Goal: Transaction & Acquisition: Book appointment/travel/reservation

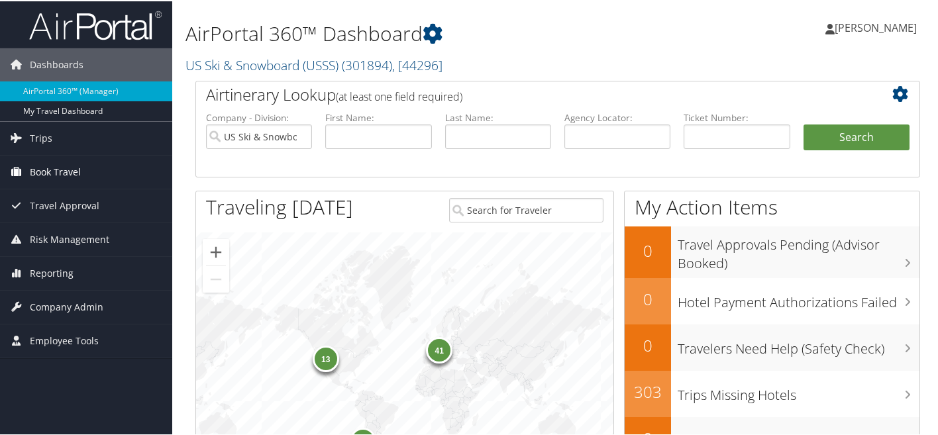
click at [72, 166] on span "Book Travel" at bounding box center [55, 170] width 51 height 33
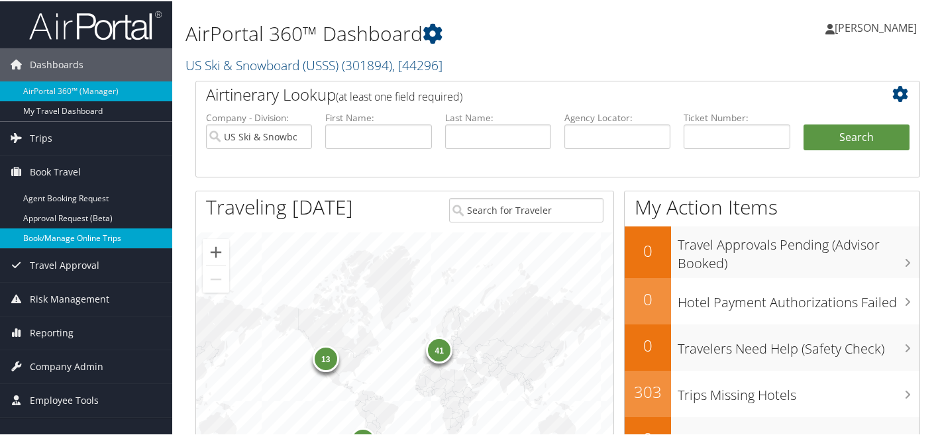
click at [40, 234] on link "Book/Manage Online Trips" at bounding box center [86, 237] width 172 height 20
